Goal: Check status: Check status

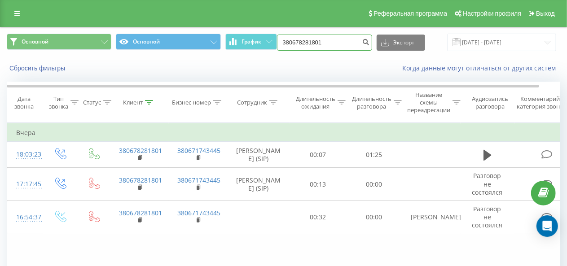
drag, startPoint x: 334, startPoint y: 42, endPoint x: 278, endPoint y: 41, distance: 56.1
click at [279, 40] on div "Основной Основной График 380678281801 Экспорт .csv .xls .xlsx [DATE] - [DATE]" at bounding box center [283, 42] width 553 height 17
paste input "443315287"
type input "380443315287"
click at [362, 42] on button "submit" at bounding box center [366, 43] width 12 height 16
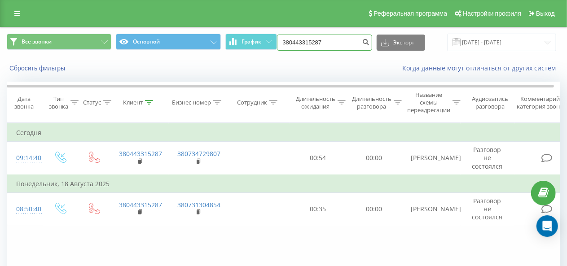
drag, startPoint x: 337, startPoint y: 40, endPoint x: 278, endPoint y: 43, distance: 58.8
click at [279, 43] on div "Все звонки Основной График 380443315287 Экспорт .csv .xls .xlsx 23.06.2025 - 23…" at bounding box center [283, 42] width 553 height 17
paste input "380 73 901 0026"
type input "380 73 901 0026"
